Goal: Check status: Check status

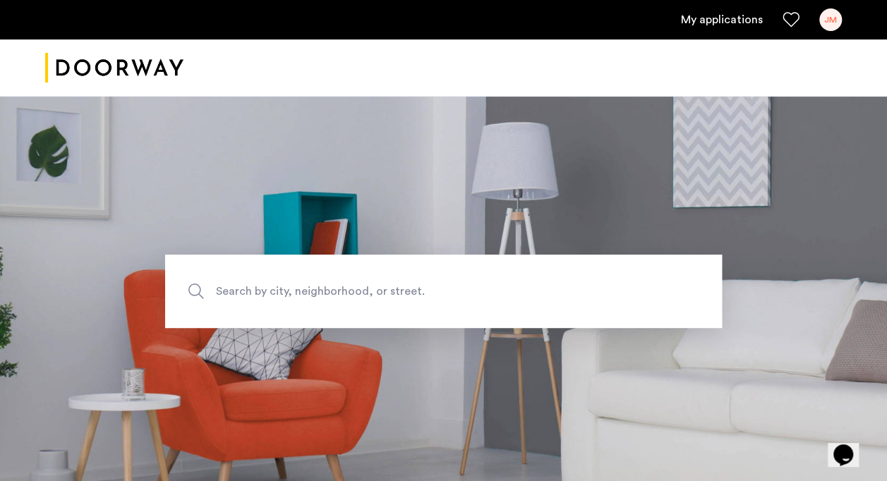
click at [743, 23] on link "My applications" at bounding box center [722, 19] width 82 height 17
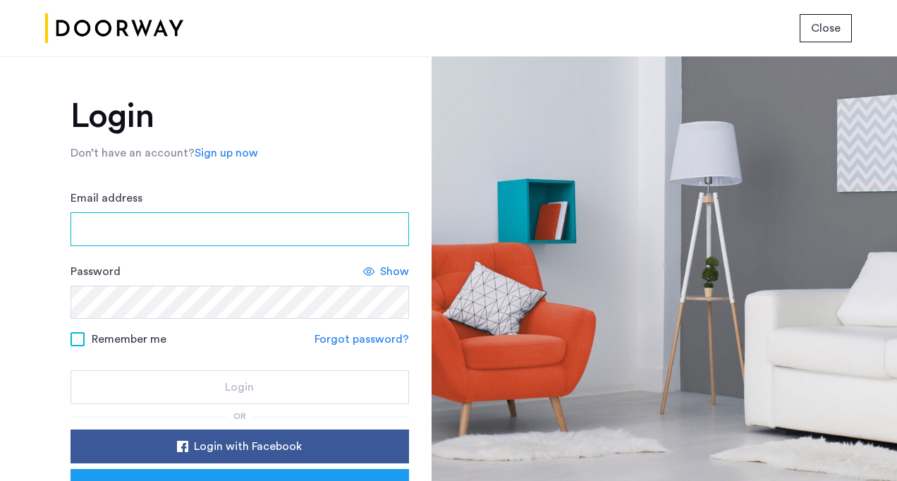
click at [262, 224] on input "Email address" at bounding box center [240, 229] width 339 height 34
click at [244, 231] on input "**********" at bounding box center [240, 229] width 339 height 34
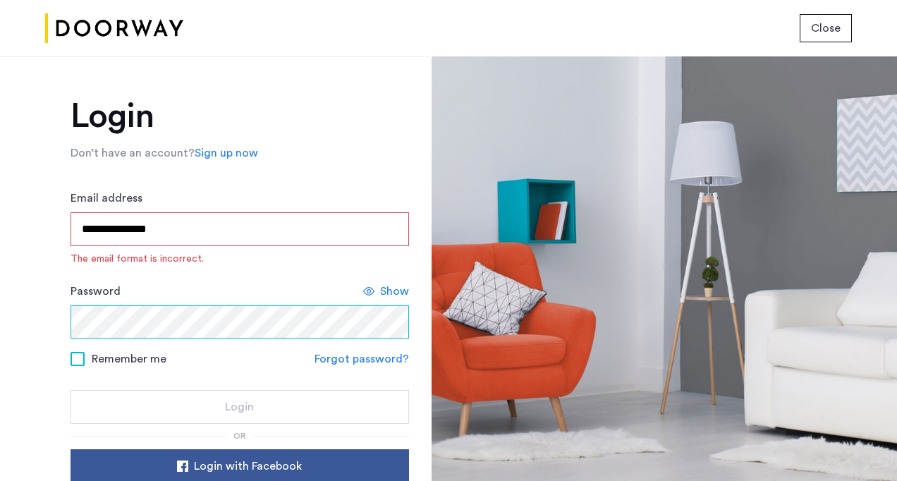
click at [80, 293] on div "Password Show" at bounding box center [240, 311] width 339 height 56
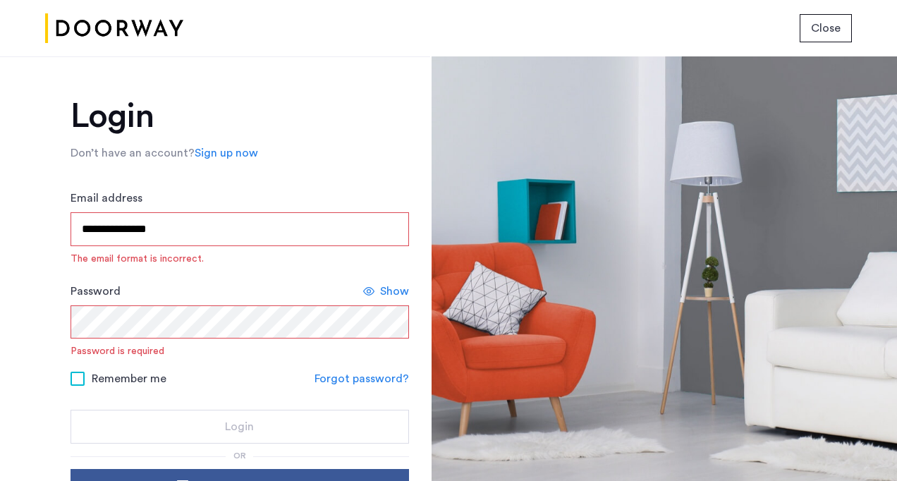
click at [206, 227] on input "**********" at bounding box center [240, 229] width 339 height 34
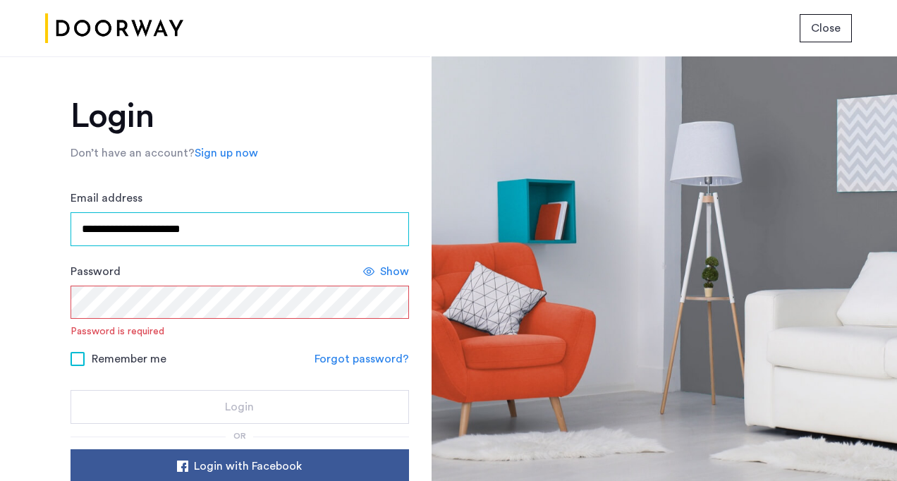
click at [113, 230] on input "**********" at bounding box center [240, 229] width 339 height 34
click at [149, 233] on input "**********" at bounding box center [240, 229] width 339 height 34
type input "**********"
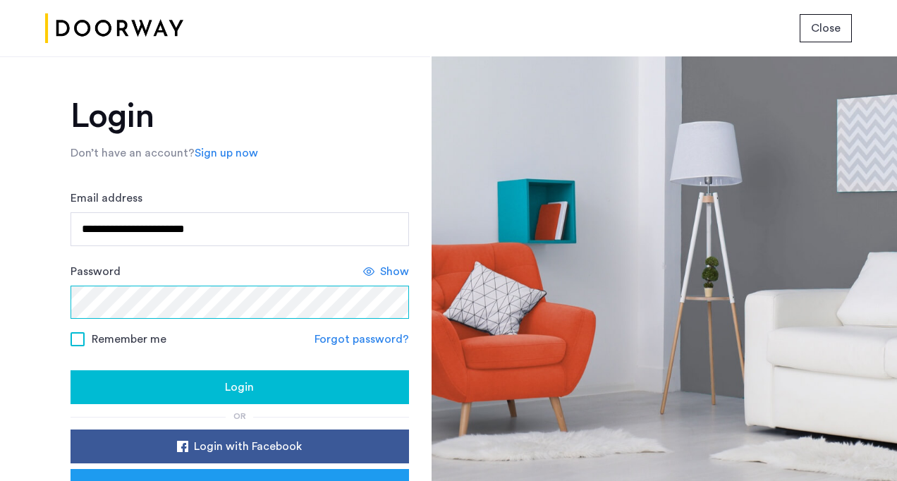
click at [71, 370] on button "Login" at bounding box center [240, 387] width 339 height 34
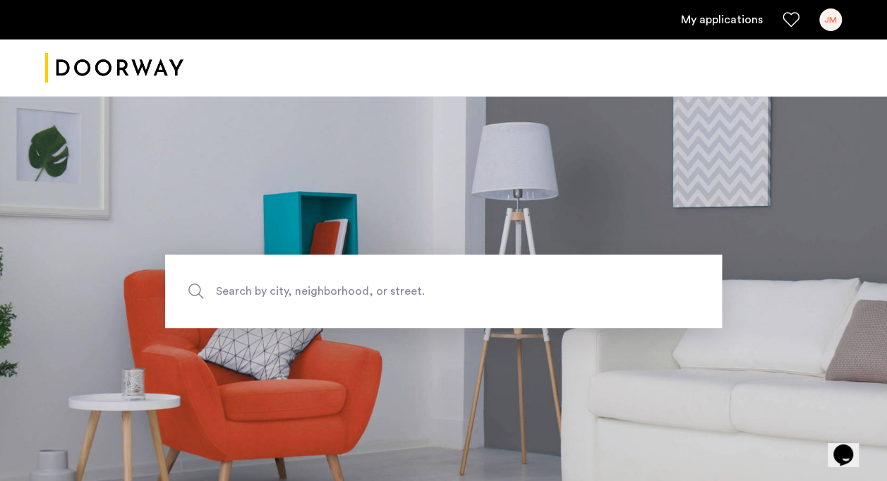
click at [722, 23] on link "My applications" at bounding box center [722, 19] width 82 height 17
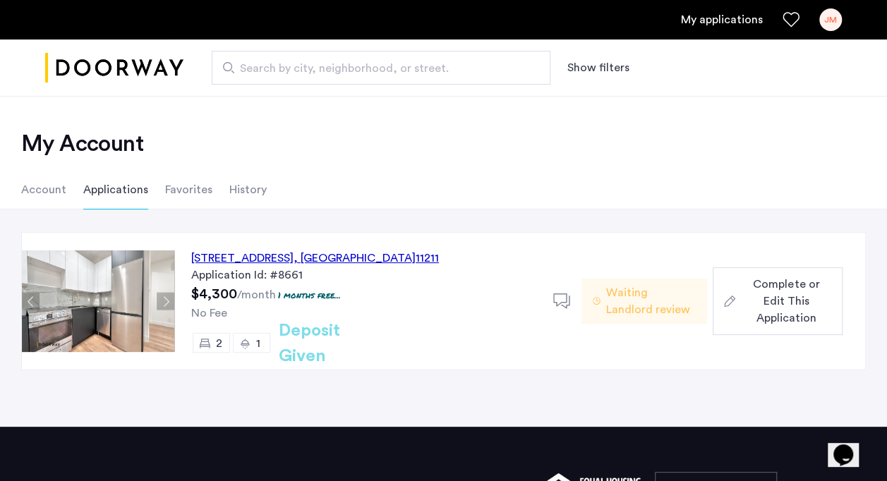
scroll to position [39, 0]
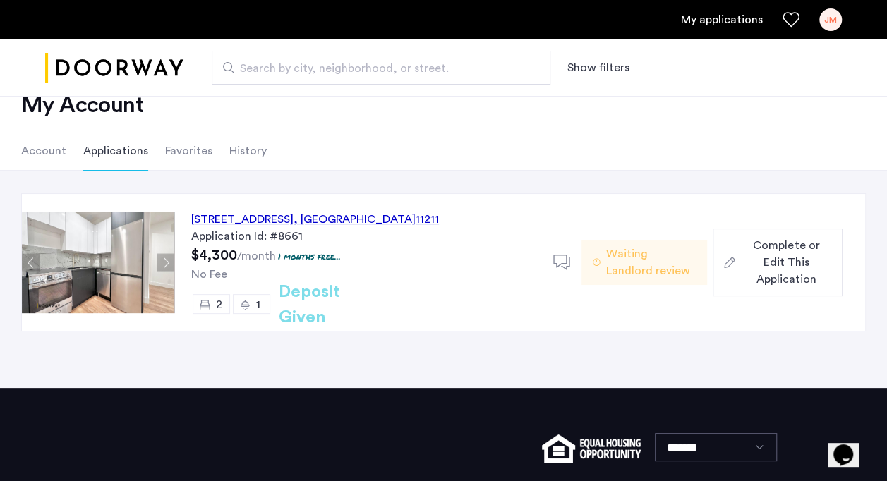
click at [312, 219] on div "467 Grand Street, Unit 2B, Brooklyn , NY 11211" at bounding box center [315, 219] width 248 height 17
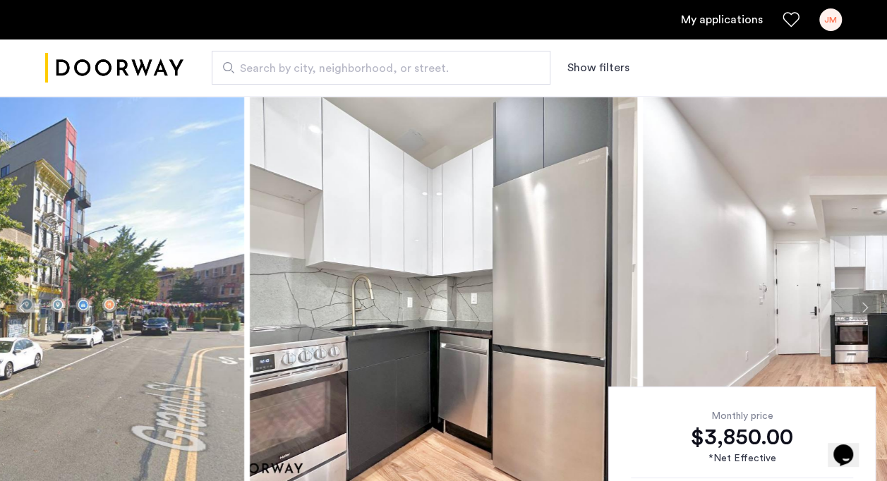
click at [855, 309] on button "Next apartment" at bounding box center [864, 308] width 24 height 24
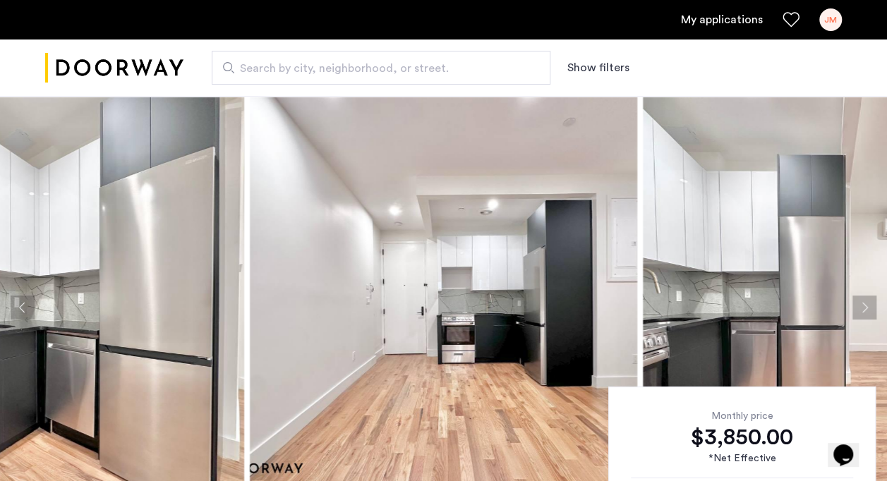
scroll to position [92, 0]
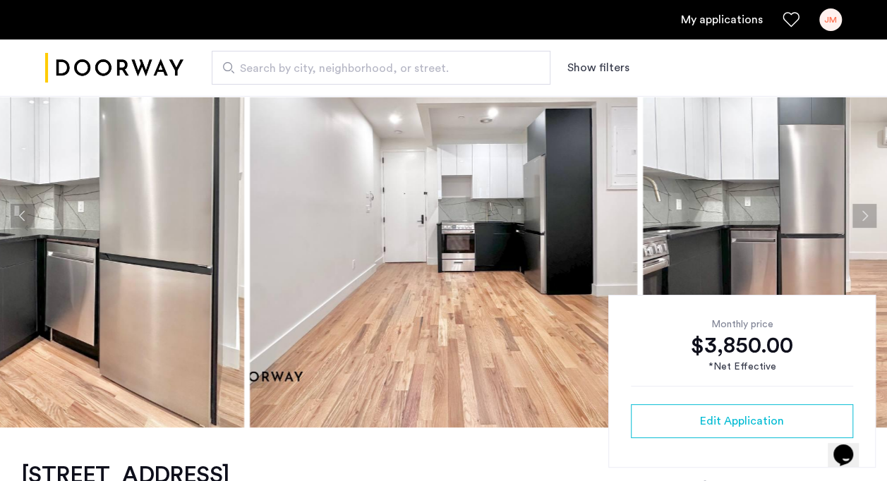
click at [865, 225] on button "Next apartment" at bounding box center [864, 216] width 24 height 24
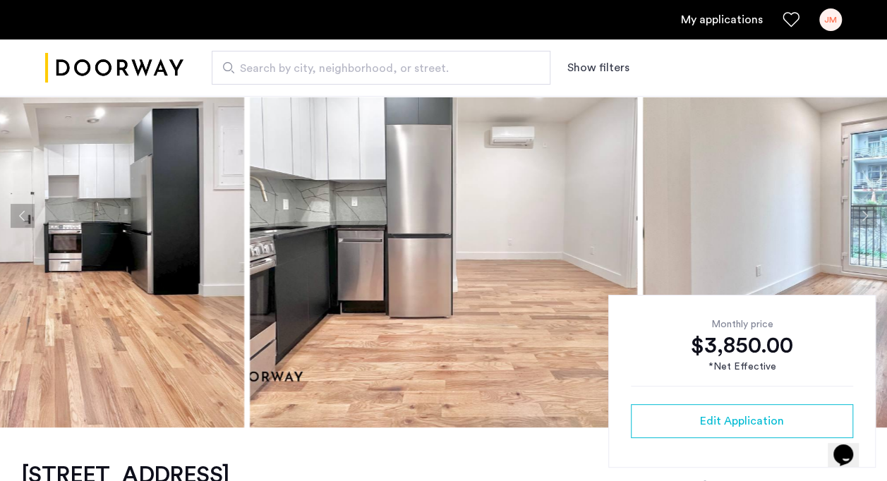
click at [865, 226] on button "Next apartment" at bounding box center [864, 216] width 24 height 24
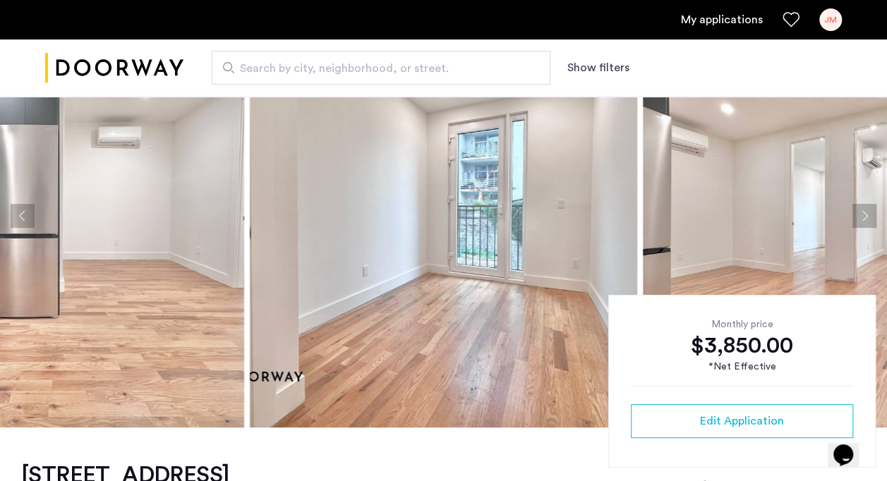
click at [865, 226] on button "Next apartment" at bounding box center [864, 216] width 24 height 24
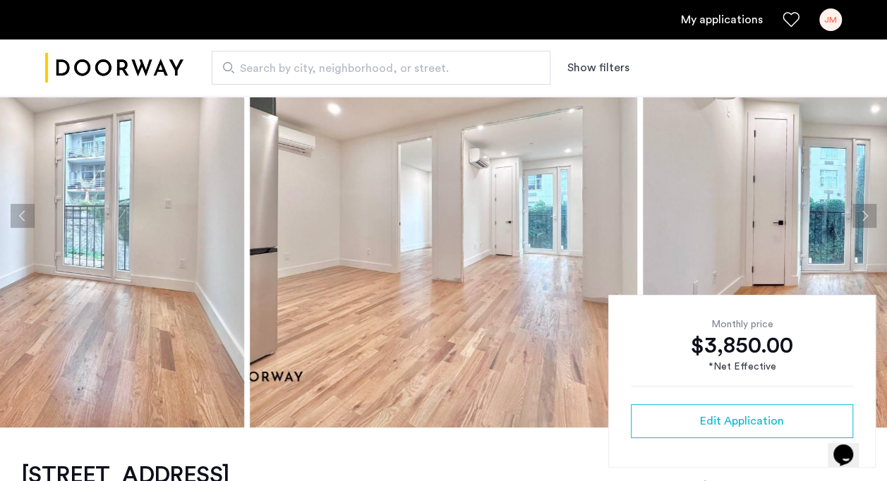
click at [865, 226] on button "Next apartment" at bounding box center [864, 216] width 24 height 24
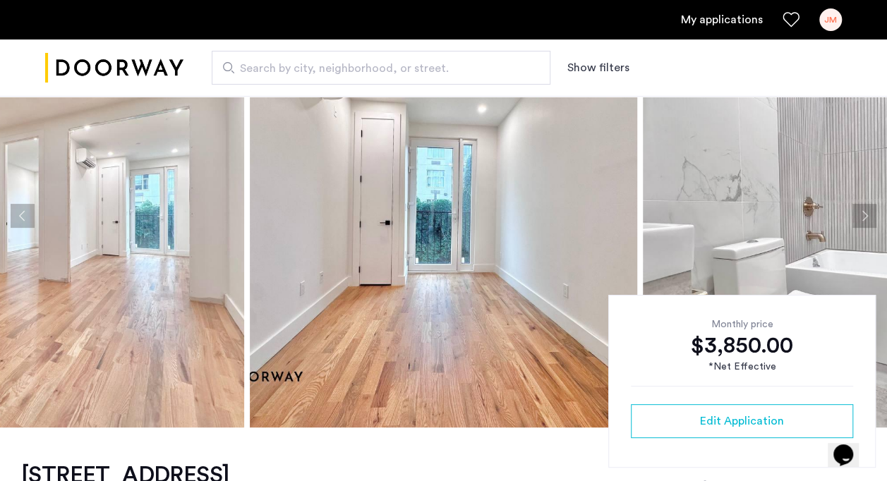
click at [865, 226] on button "Next apartment" at bounding box center [864, 216] width 24 height 24
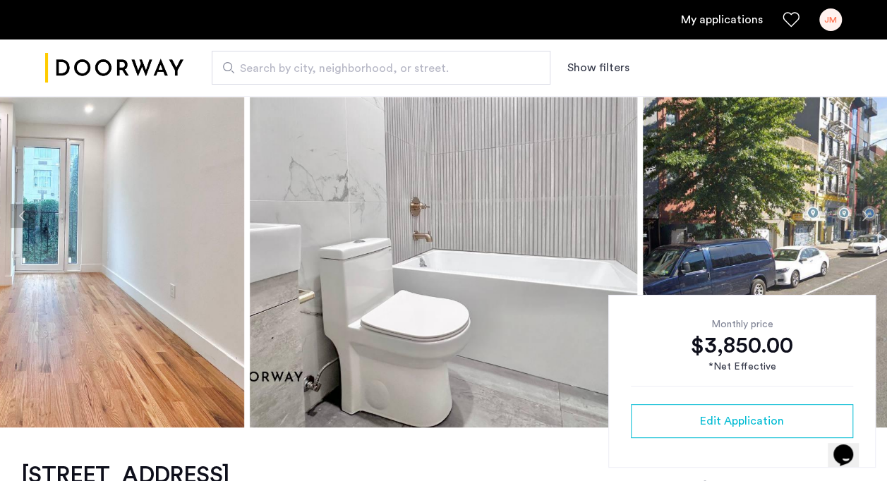
click at [865, 226] on button "Next apartment" at bounding box center [864, 216] width 24 height 24
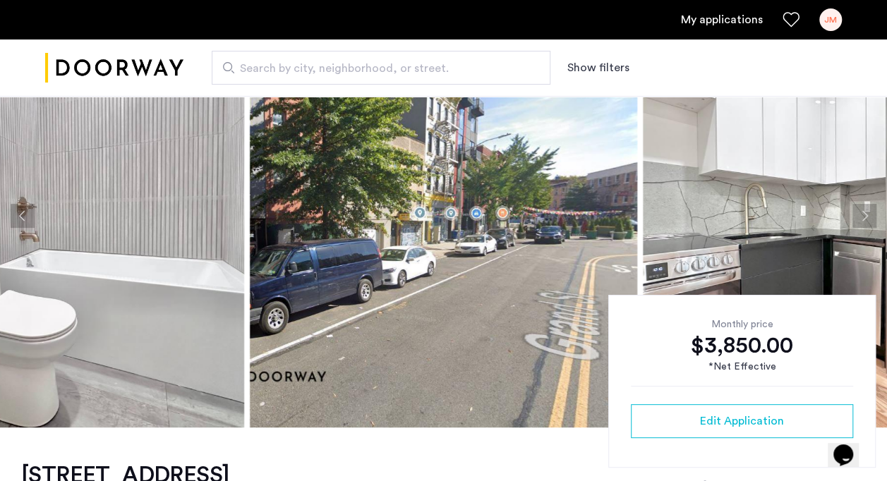
click at [865, 226] on button "Next apartment" at bounding box center [864, 216] width 24 height 24
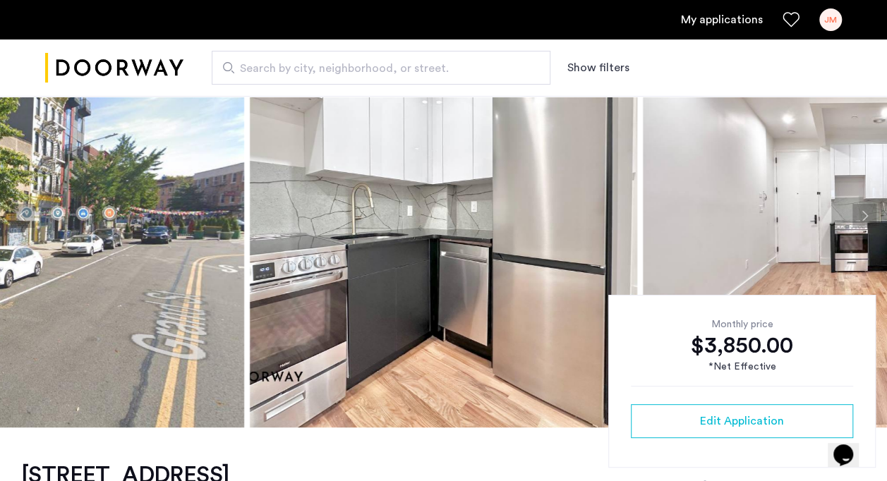
click at [865, 226] on button "Next apartment" at bounding box center [864, 216] width 24 height 24
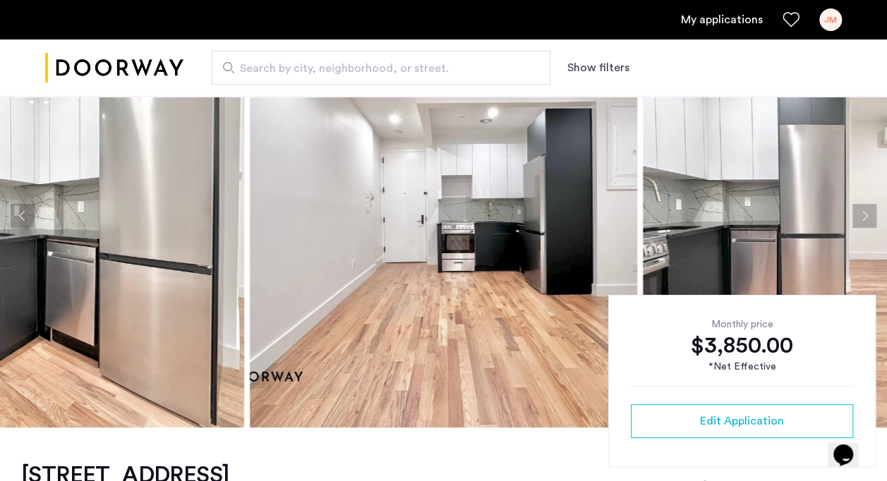
click at [865, 226] on button "Next apartment" at bounding box center [864, 216] width 24 height 24
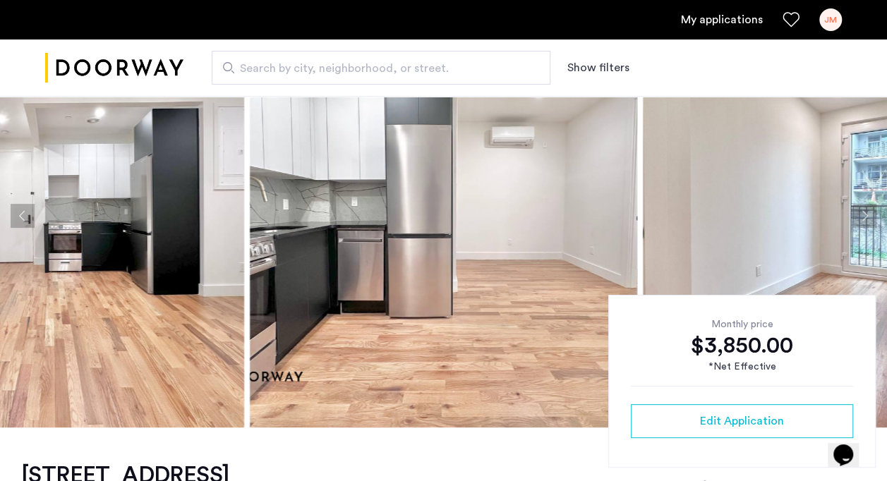
click at [865, 226] on button "Next apartment" at bounding box center [864, 216] width 24 height 24
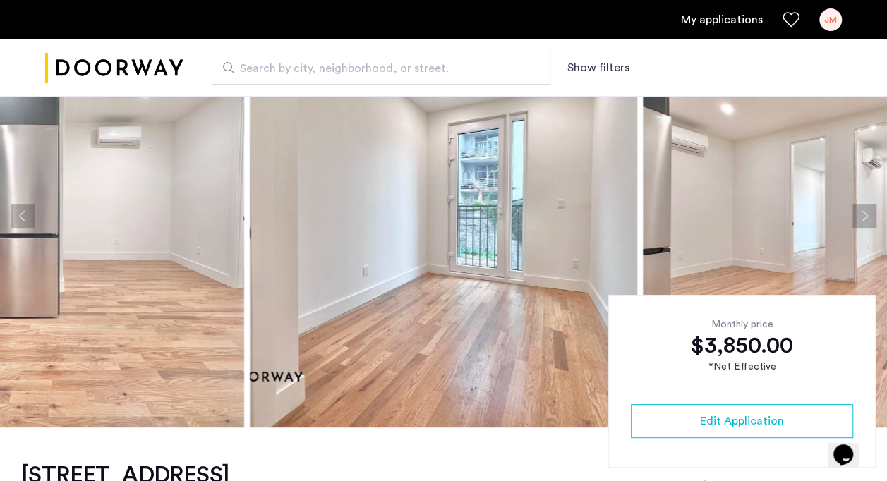
click at [865, 226] on button "Next apartment" at bounding box center [864, 216] width 24 height 24
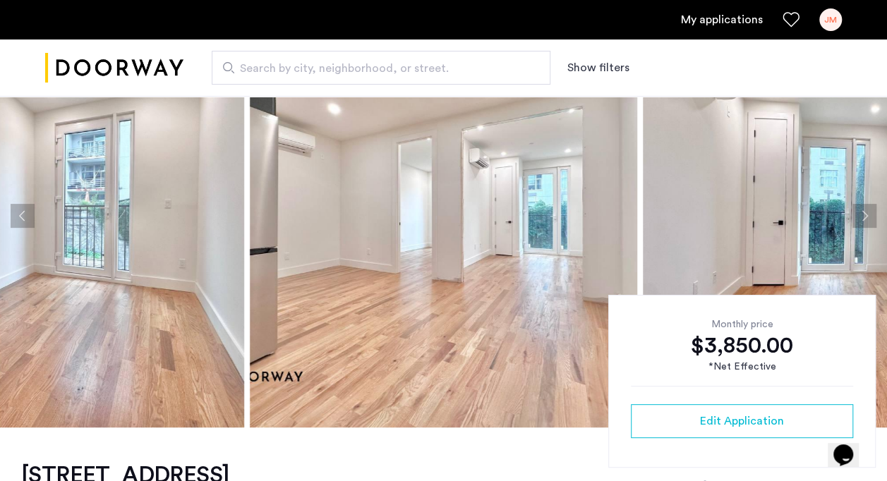
click at [865, 226] on button "Next apartment" at bounding box center [864, 216] width 24 height 24
